Goal: Check status: Check status

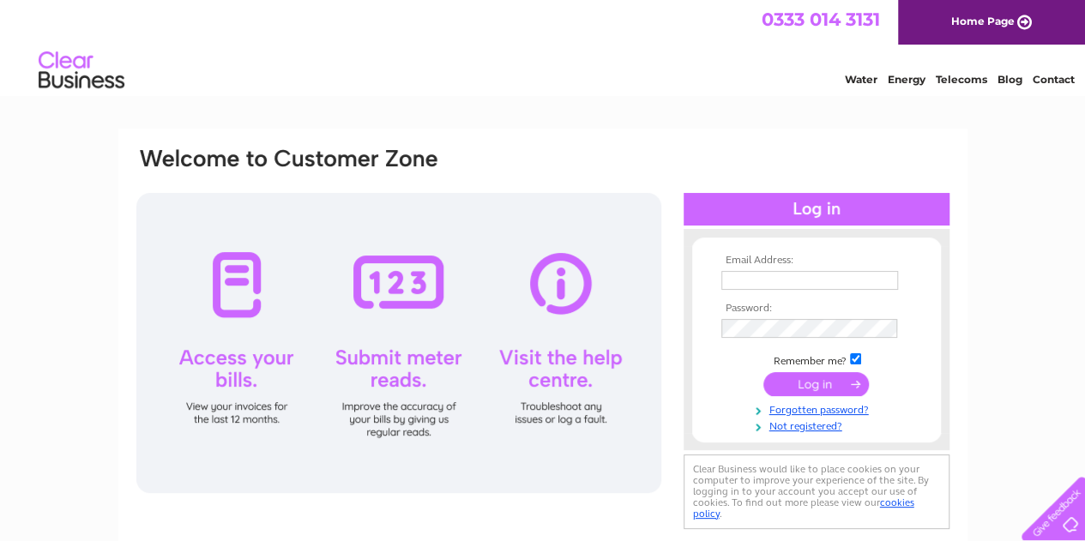
type input "derekcook31@yahoo.co.uk"
click at [796, 377] on input "submit" at bounding box center [816, 384] width 106 height 24
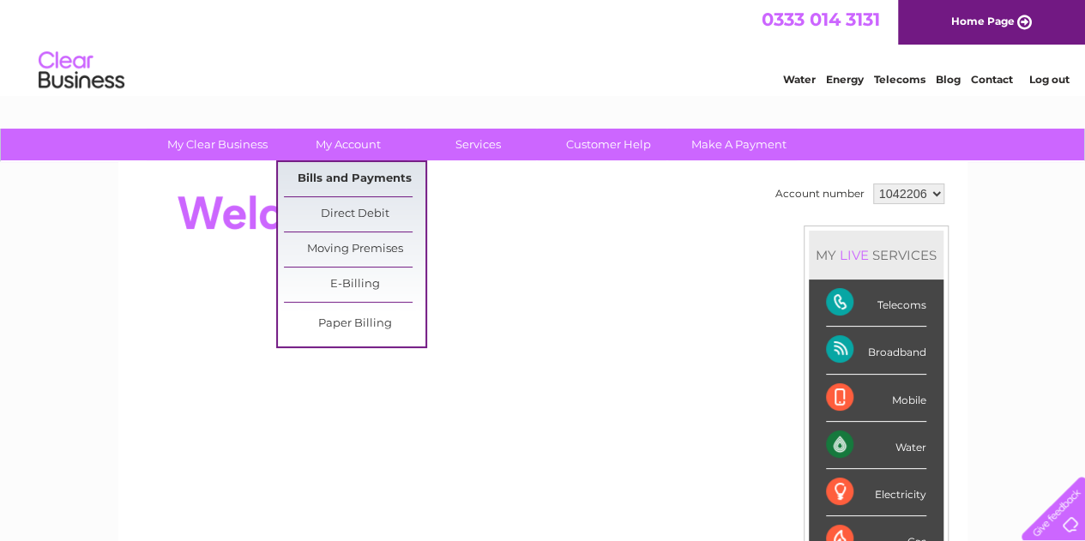
click at [345, 173] on link "Bills and Payments" at bounding box center [355, 179] width 142 height 34
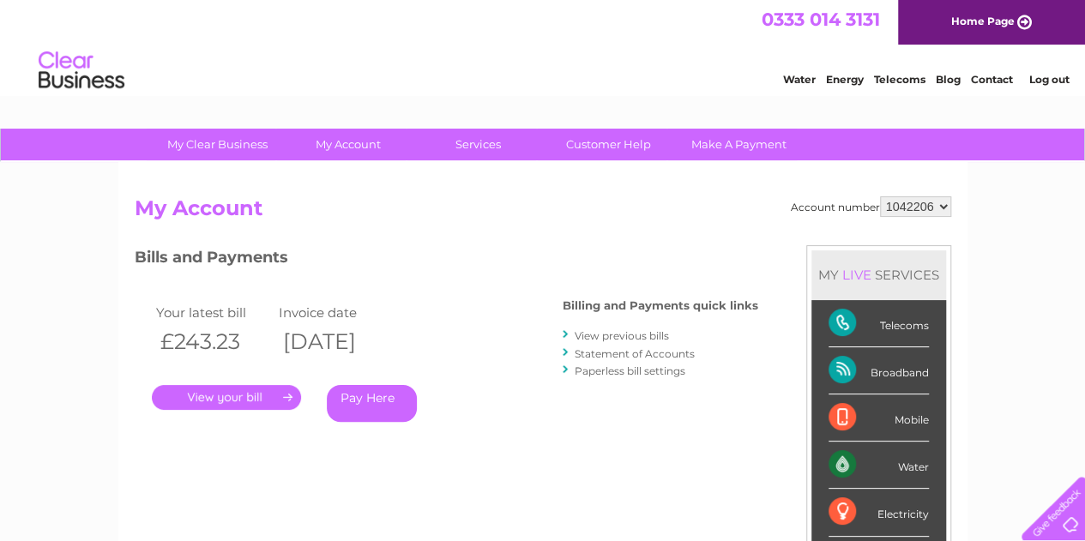
click at [207, 393] on link "." at bounding box center [226, 397] width 149 height 25
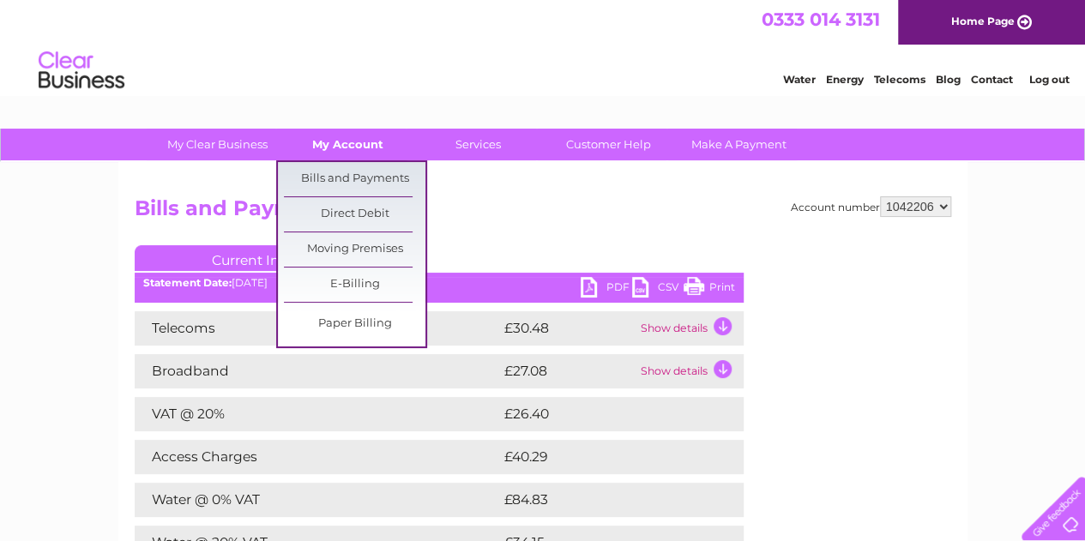
click at [353, 144] on link "My Account" at bounding box center [348, 145] width 142 height 32
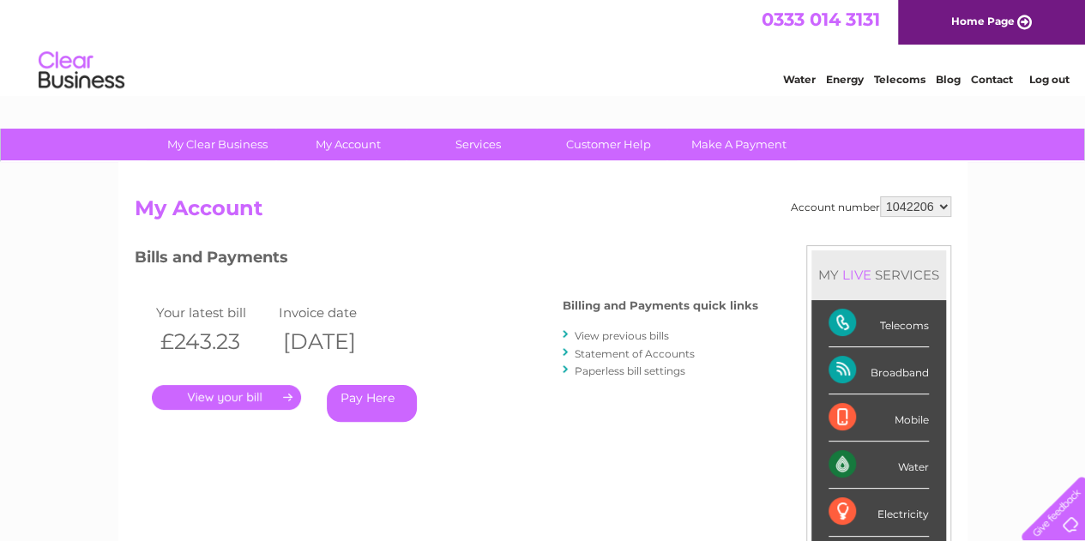
click at [614, 330] on link "View previous bills" at bounding box center [622, 335] width 94 height 13
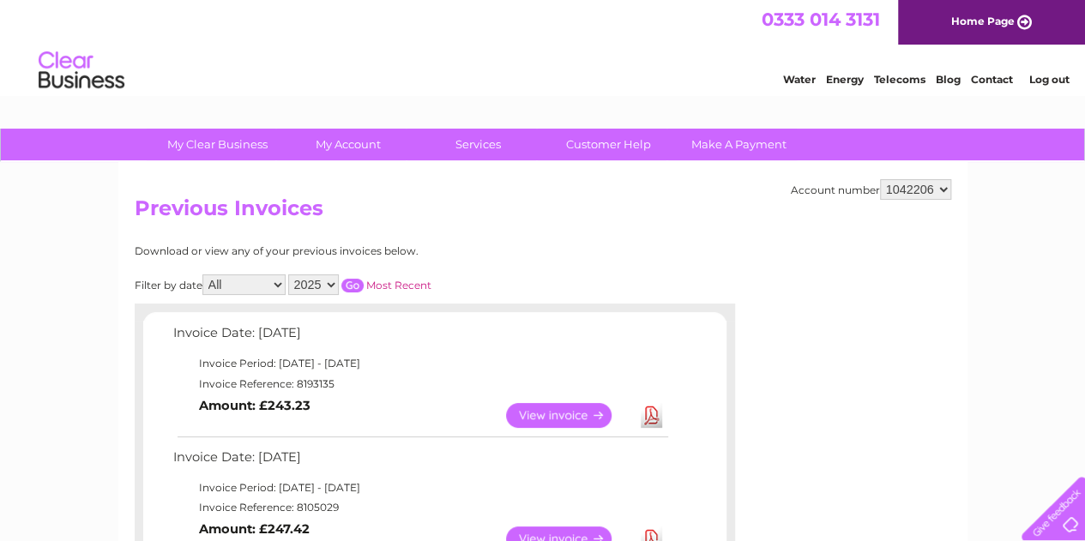
click at [329, 285] on select "2025 2024 2023 2022" at bounding box center [313, 284] width 51 height 21
select select "2022"
click at [289, 274] on select "2025 2024 2023 2022" at bounding box center [313, 284] width 51 height 21
click at [351, 287] on input "button" at bounding box center [352, 286] width 22 height 14
click at [532, 418] on link "View" at bounding box center [569, 415] width 126 height 25
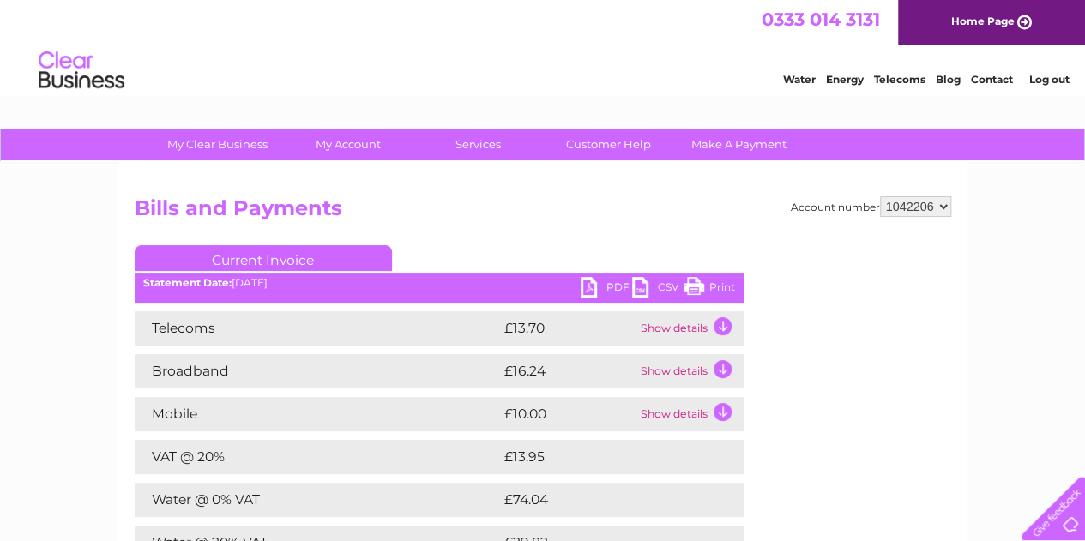
click at [532, 418] on td "£10.00" at bounding box center [568, 414] width 136 height 34
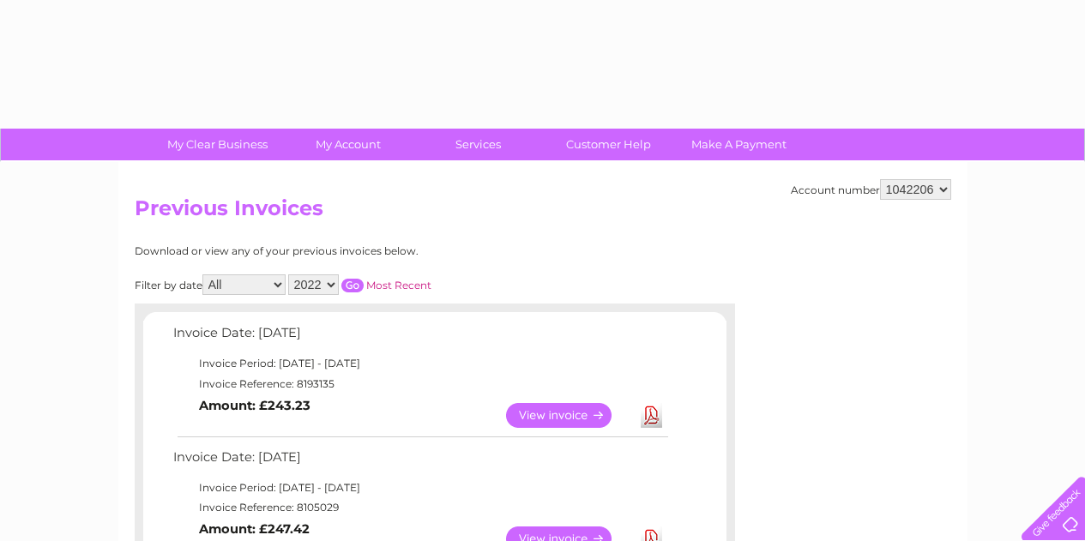
select select "2022"
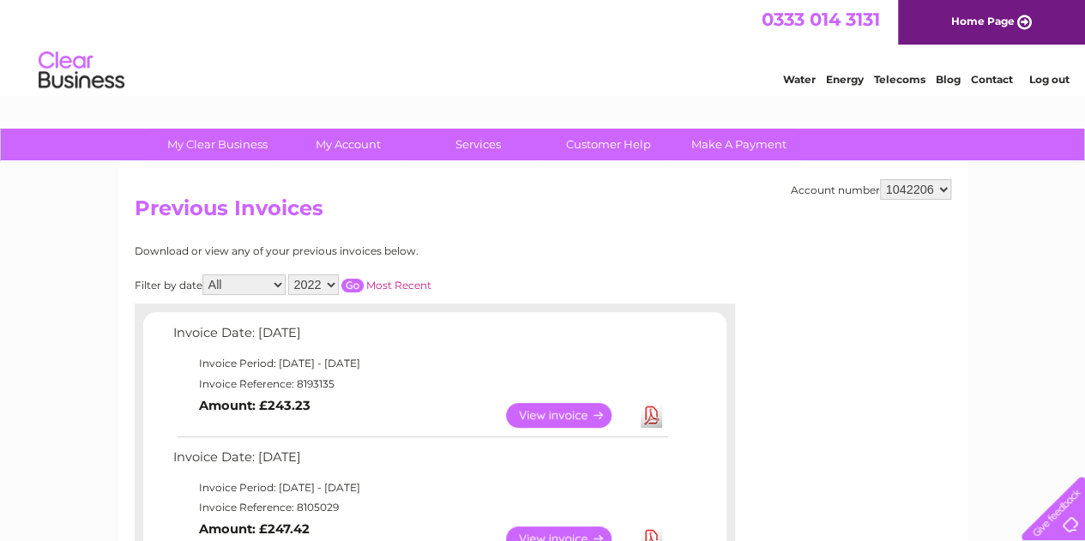
click at [276, 281] on select "All January February March April May June July August September October Novembe…" at bounding box center [243, 284] width 83 height 21
click at [357, 286] on input "button" at bounding box center [352, 286] width 22 height 14
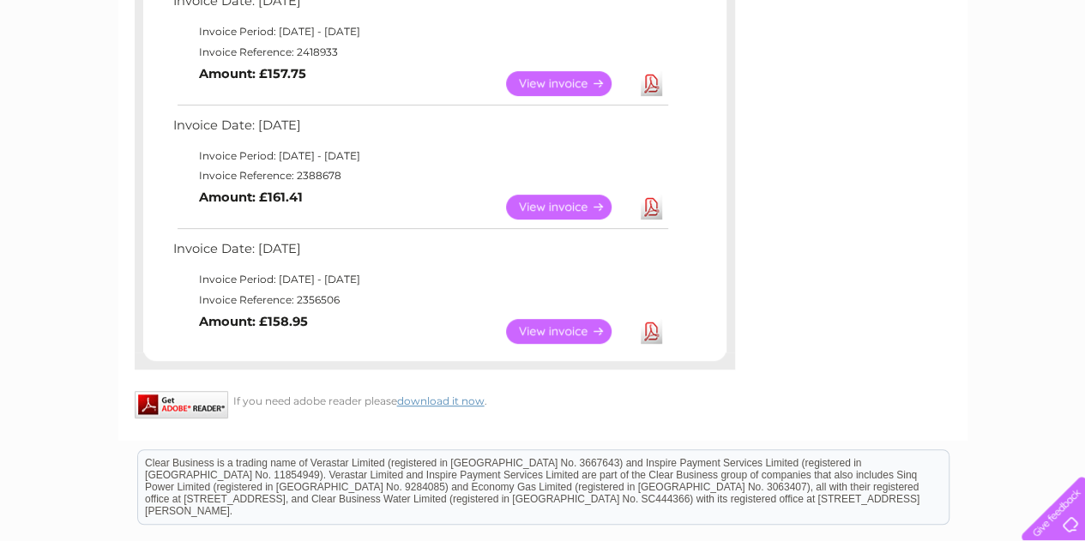
scroll to position [480, 0]
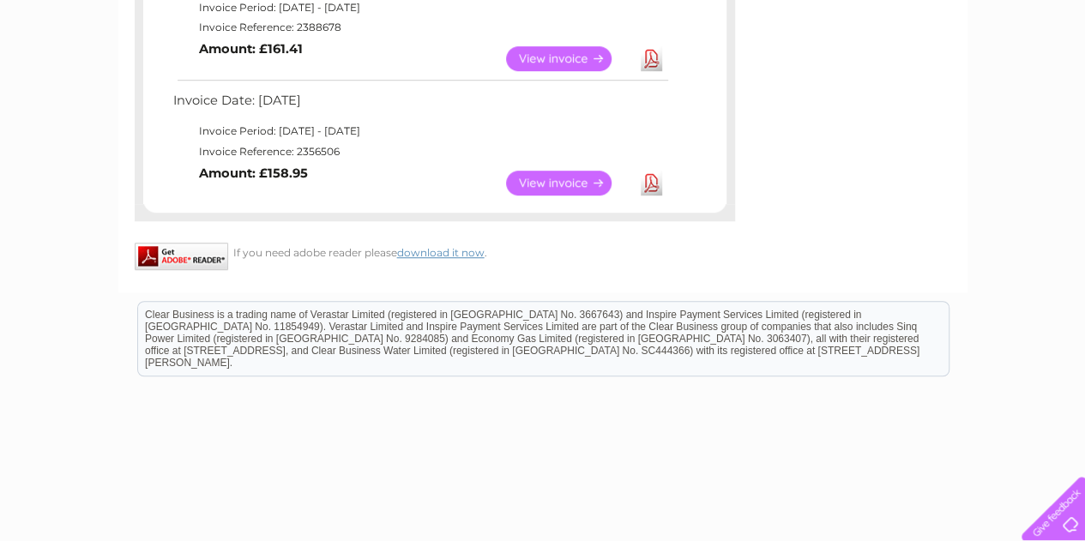
click at [551, 183] on link "View" at bounding box center [569, 183] width 126 height 25
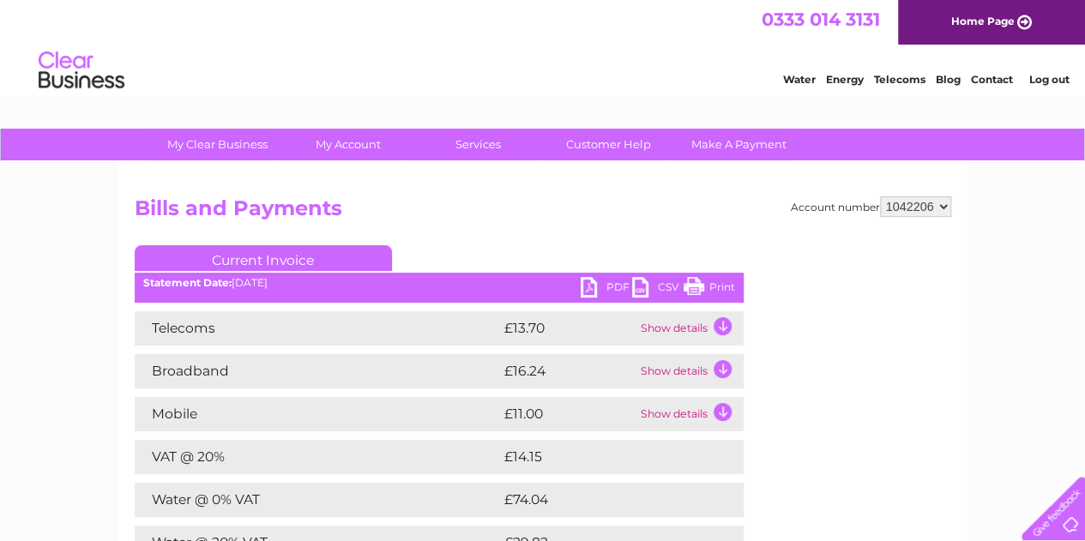
click at [721, 412] on td "Show details" at bounding box center [689, 414] width 107 height 34
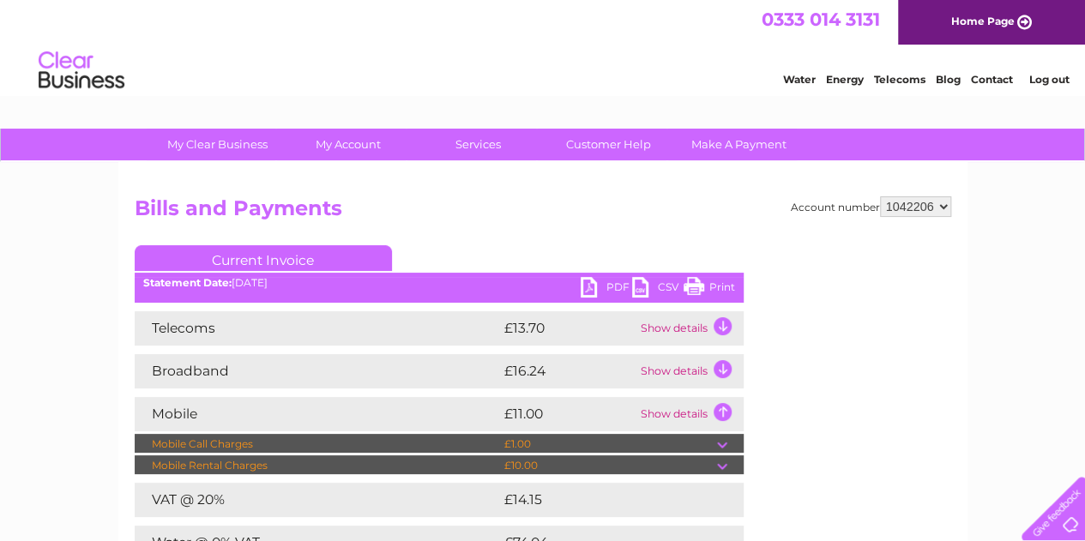
click at [721, 412] on td "Show details" at bounding box center [689, 414] width 107 height 34
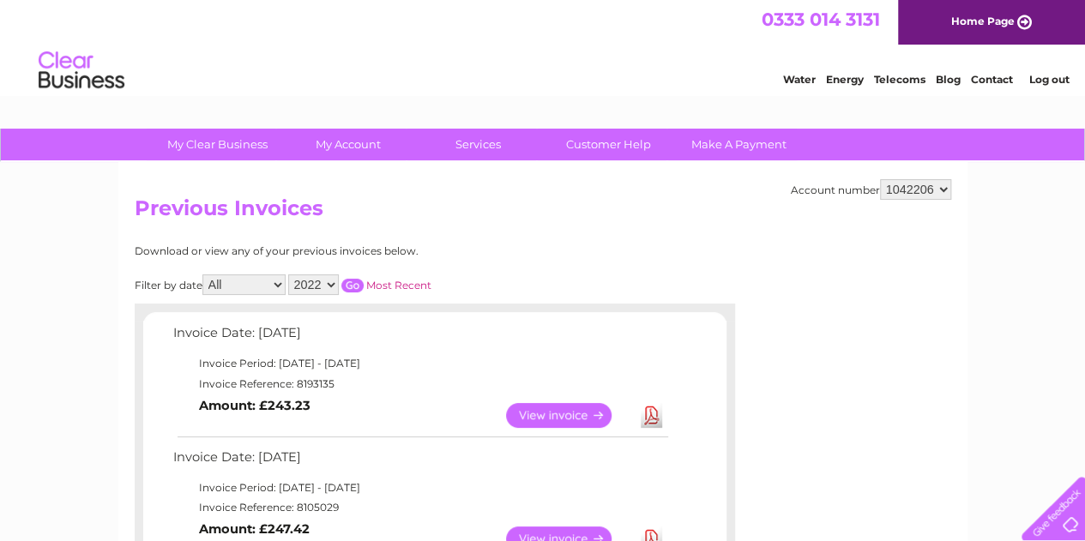
click at [331, 283] on select "2025 2024 2023 2022" at bounding box center [313, 284] width 51 height 21
select select "2024"
click at [289, 274] on select "2025 2024 2023 2022" at bounding box center [313, 284] width 51 height 21
click at [354, 287] on input "button" at bounding box center [352, 286] width 22 height 14
click at [581, 414] on link "View" at bounding box center [569, 415] width 126 height 25
